Goal: Task Accomplishment & Management: Manage account settings

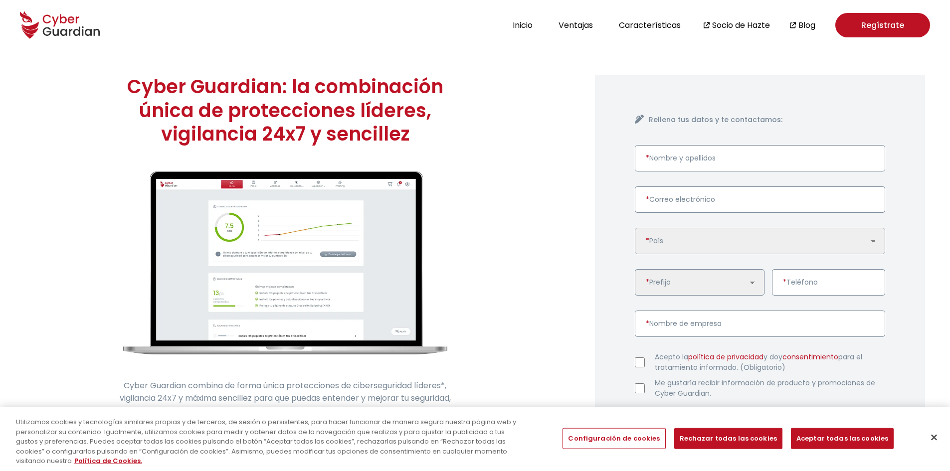
click at [56, 25] on icon at bounding box center [60, 24] width 80 height 35
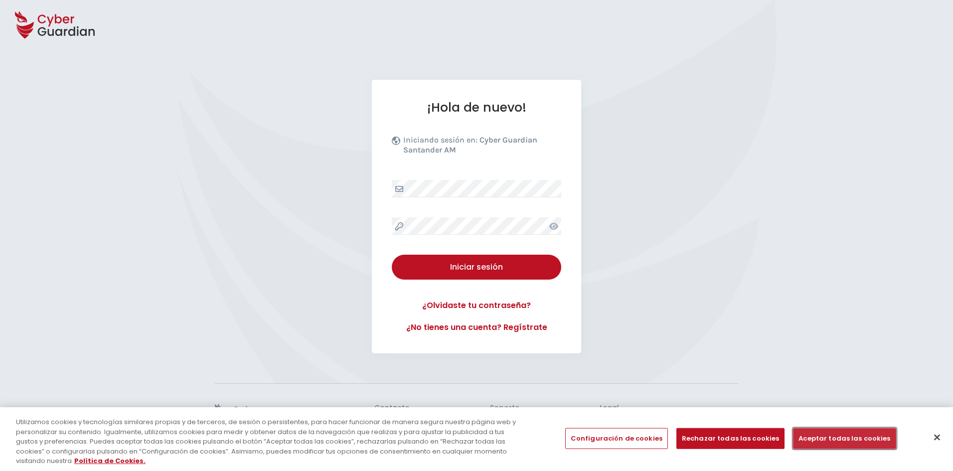
click at [831, 437] on button "Aceptar todas las cookies" at bounding box center [844, 438] width 103 height 21
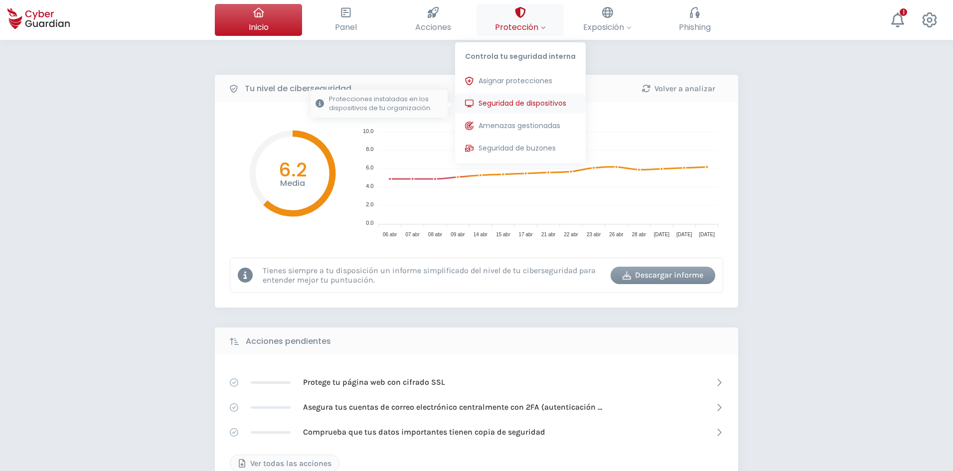
click at [524, 105] on span "Seguridad de dispositivos" at bounding box center [523, 103] width 88 height 10
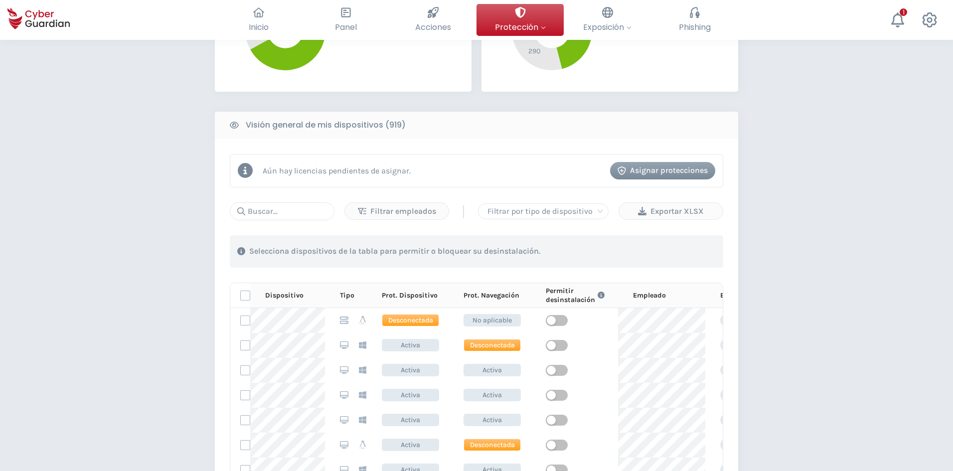
scroll to position [349, 0]
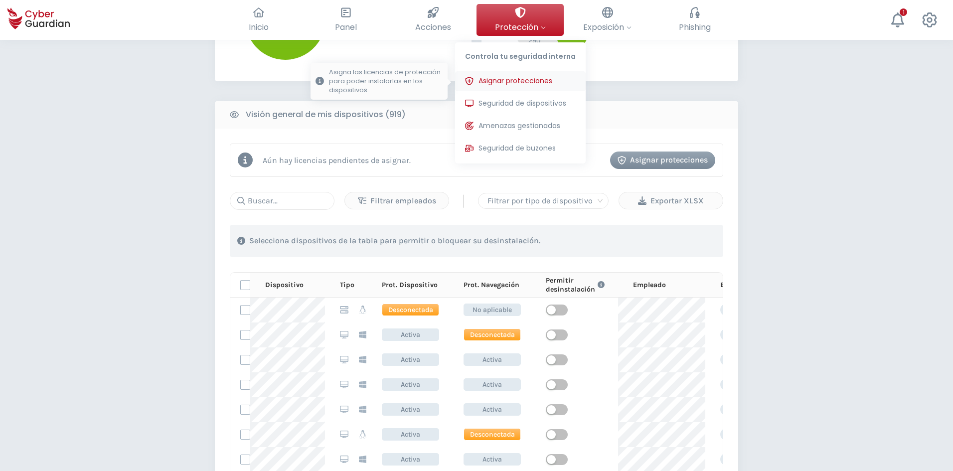
click at [515, 86] on button "Asignar protecciones Asigna las licencias de protección para poder instalarlas …" at bounding box center [520, 81] width 131 height 20
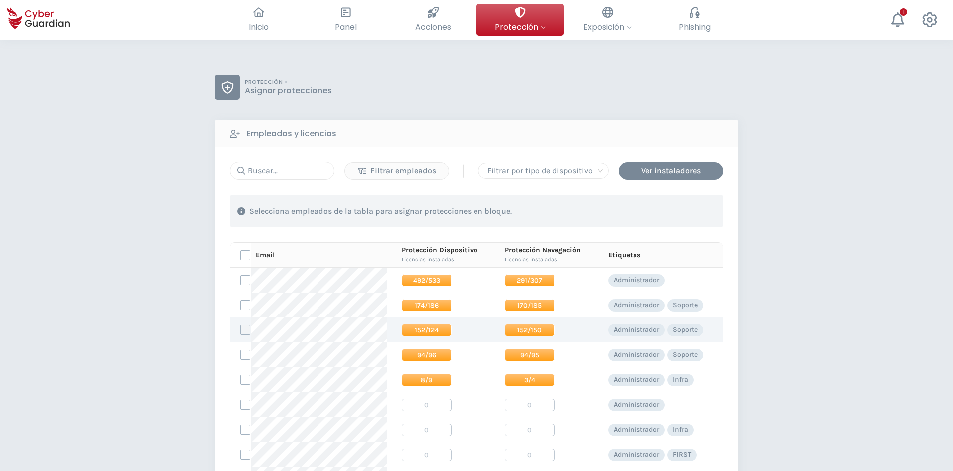
click at [246, 330] on label at bounding box center [245, 330] width 10 height 10
click at [241, 330] on input "checkbox" at bounding box center [241, 329] width 0 height 9
click at [648, 210] on div "Asignar protecciones" at bounding box center [663, 211] width 90 height 12
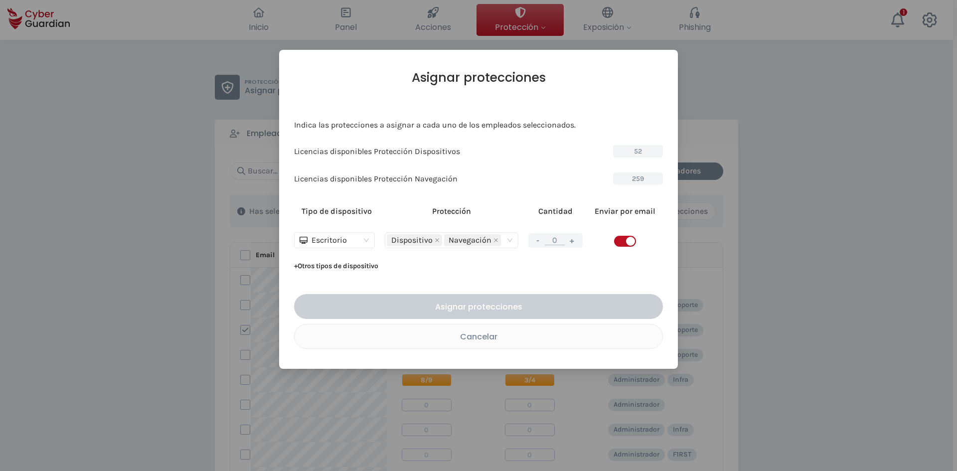
click at [576, 240] on button "+" at bounding box center [572, 240] width 12 height 12
type input "1"
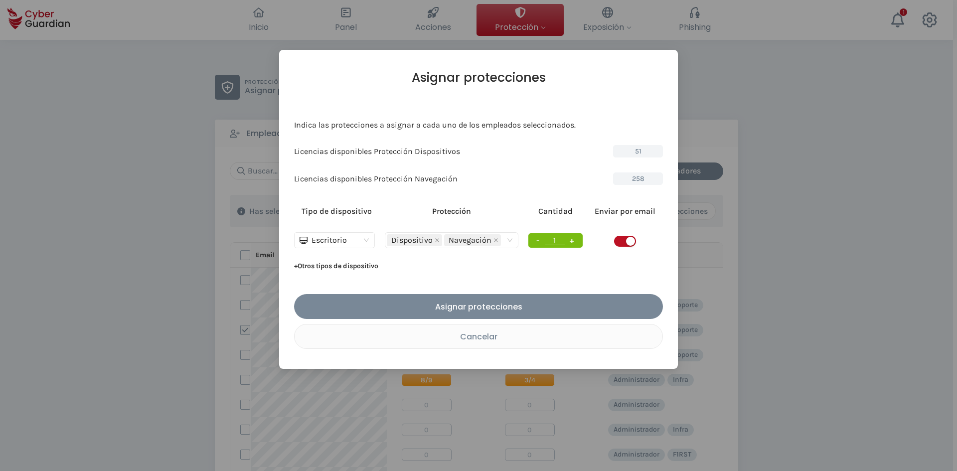
click at [533, 308] on div "Asignar protecciones" at bounding box center [479, 307] width 354 height 12
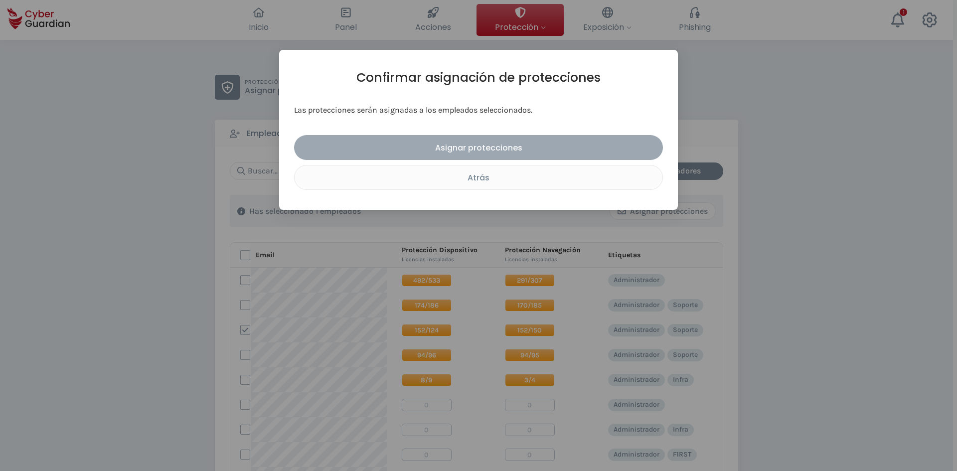
click at [482, 150] on div "Asignar protecciones" at bounding box center [479, 148] width 354 height 12
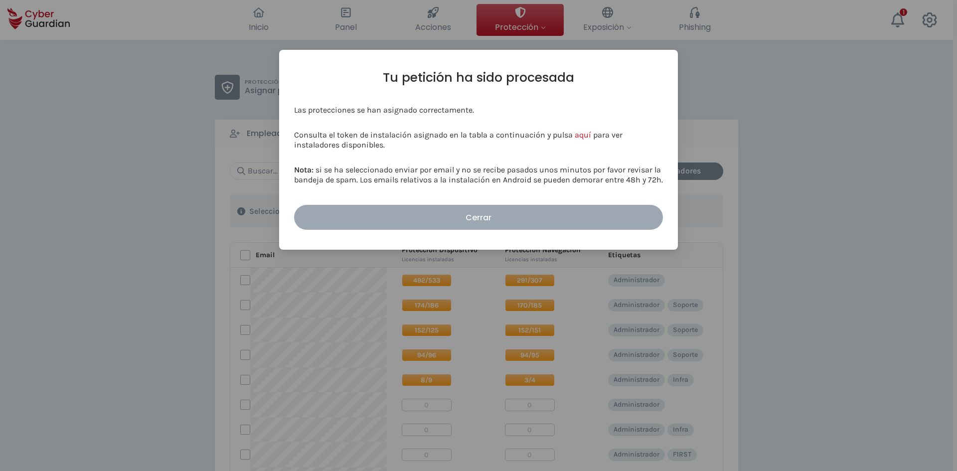
click at [488, 215] on div "Cerrar" at bounding box center [479, 217] width 354 height 12
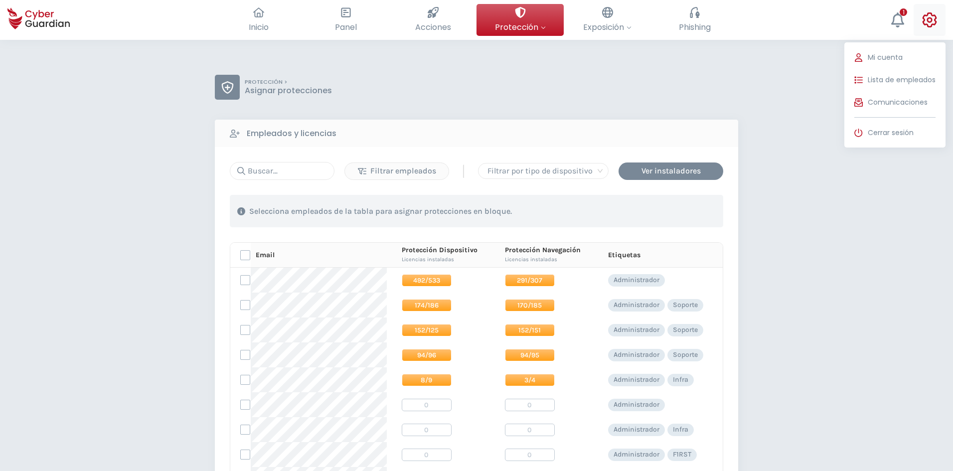
click at [923, 15] on icon at bounding box center [929, 19] width 15 height 15
click at [895, 131] on span "Cerrar sesión" at bounding box center [891, 133] width 46 height 10
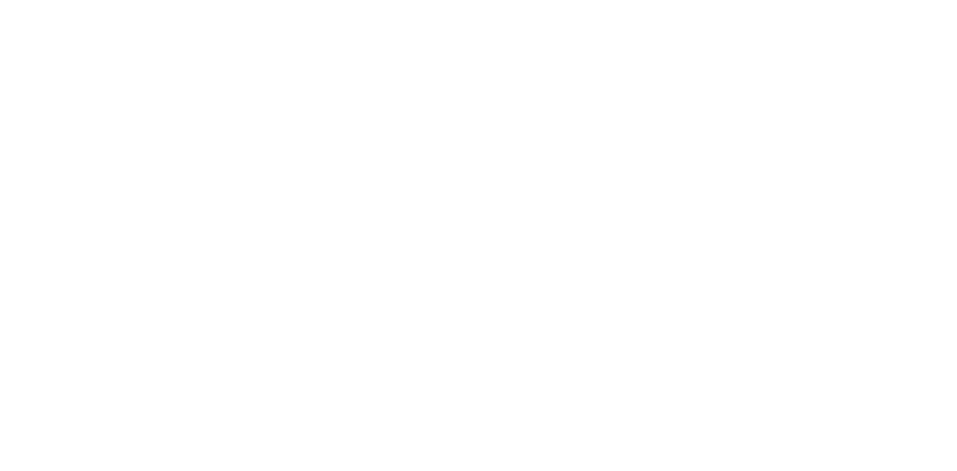
drag, startPoint x: 574, startPoint y: 234, endPoint x: 585, endPoint y: 221, distance: 17.0
click at [583, 222] on body "Centro de preferencia de la privacidad Centro de preferencia de la privacidad S…" at bounding box center [478, 235] width 957 height 471
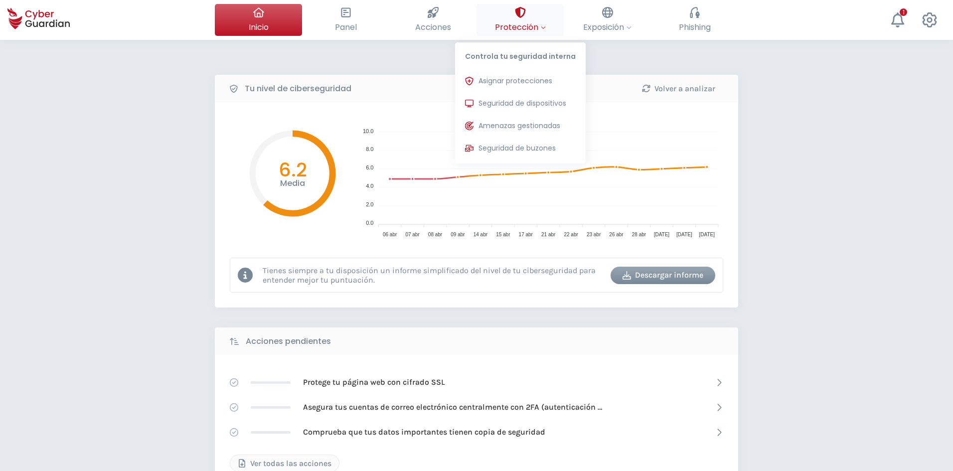
click at [536, 11] on button "Protección Controla tu seguridad interna Asignar protecciones Asigna las licenc…" at bounding box center [520, 20] width 87 height 32
click at [528, 76] on span "Asignar protecciones" at bounding box center [516, 81] width 74 height 10
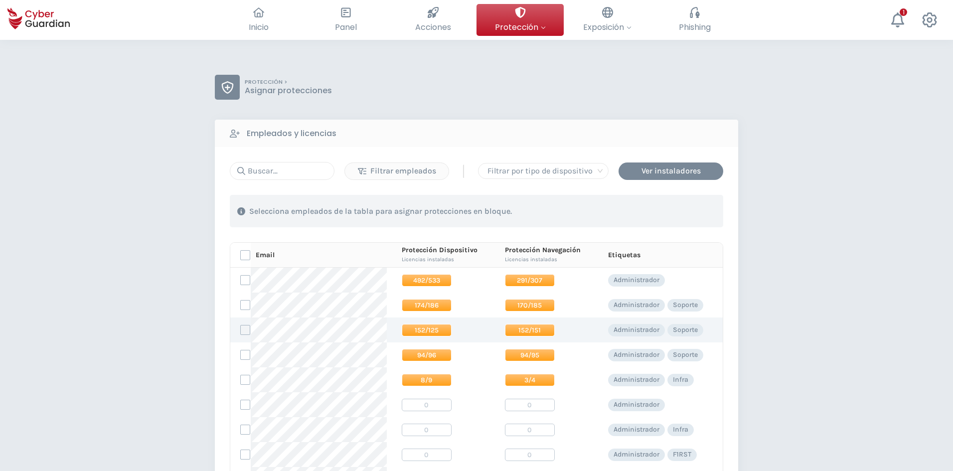
click at [245, 332] on label at bounding box center [245, 330] width 10 height 10
click at [241, 332] on input "checkbox" at bounding box center [241, 329] width 0 height 9
click at [519, 332] on span "152/151" at bounding box center [530, 330] width 50 height 12
click at [641, 218] on button "Asignar protecciones" at bounding box center [663, 210] width 106 height 17
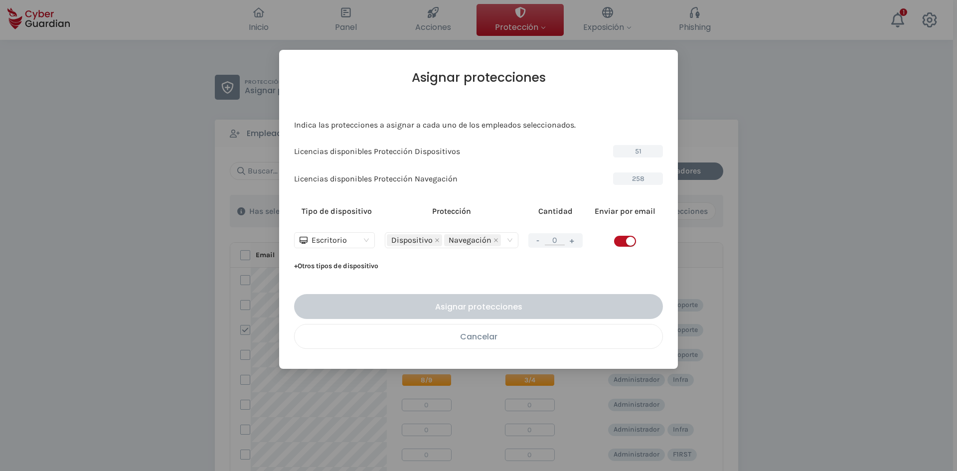
click at [484, 331] on div "Cancelar" at bounding box center [478, 336] width 353 height 12
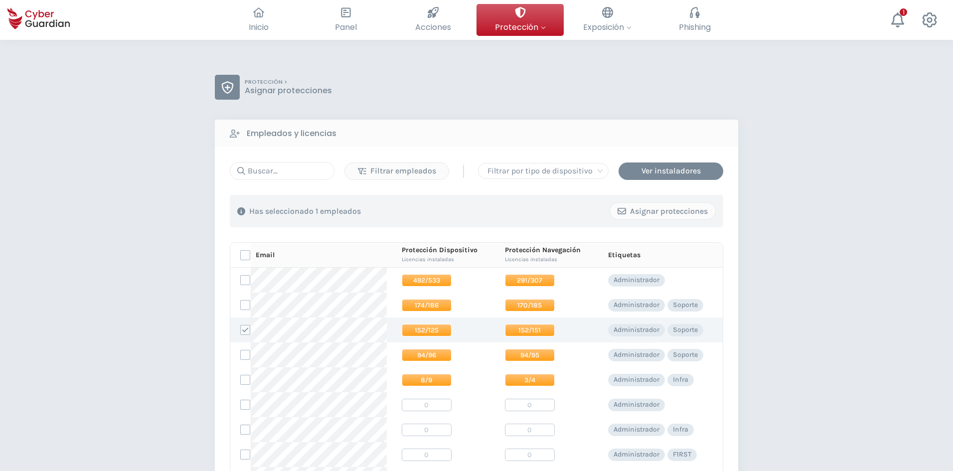
drag, startPoint x: 530, startPoint y: 332, endPoint x: 469, endPoint y: 318, distance: 63.5
click at [521, 330] on span "152/151" at bounding box center [530, 330] width 50 height 12
click at [408, 330] on span "152/125" at bounding box center [427, 330] width 50 height 12
click at [528, 308] on span "170/185" at bounding box center [530, 305] width 50 height 12
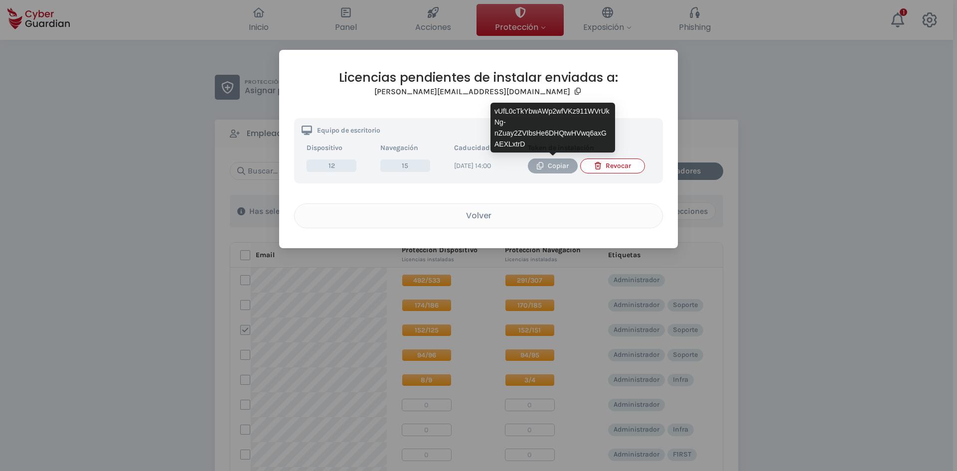
click at [541, 168] on icon "button" at bounding box center [539, 165] width 7 height 7
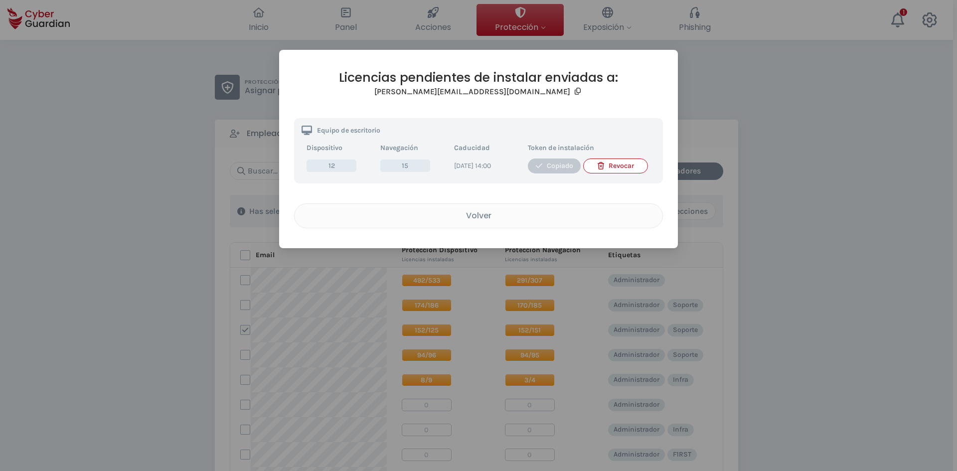
drag, startPoint x: 482, startPoint y: 220, endPoint x: 492, endPoint y: 168, distance: 52.8
click at [482, 220] on div "Volver" at bounding box center [478, 215] width 353 height 12
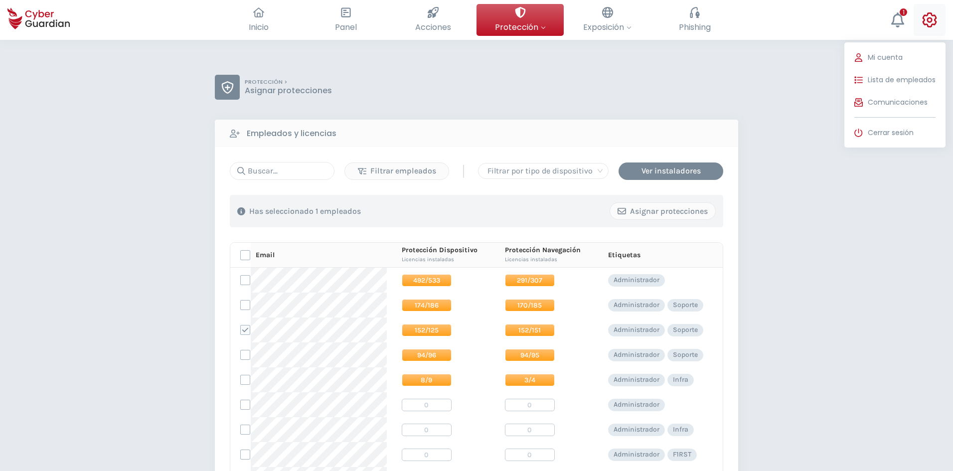
drag, startPoint x: 927, startPoint y: 18, endPoint x: 922, endPoint y: 23, distance: 6.7
click at [926, 18] on icon at bounding box center [929, 19] width 15 height 15
drag, startPoint x: 883, startPoint y: 130, endPoint x: 877, endPoint y: 72, distance: 58.1
click at [881, 128] on span "Cerrar sesión" at bounding box center [891, 133] width 46 height 10
